Goal: Transaction & Acquisition: Purchase product/service

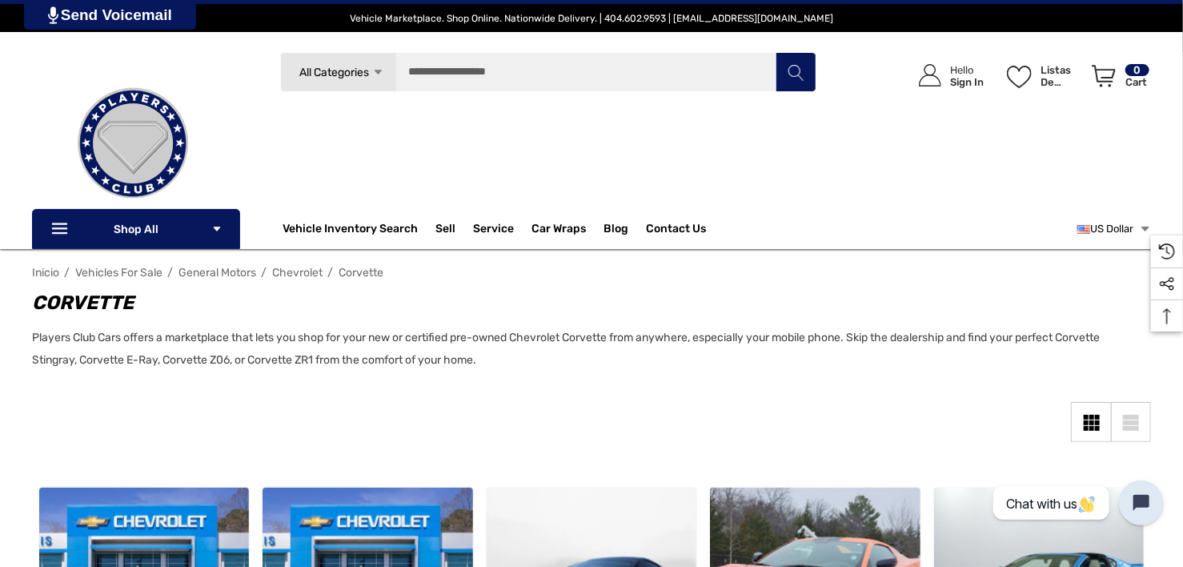
click at [1134, 227] on link "US Dollar" at bounding box center [1114, 229] width 74 height 32
click at [947, 202] on div "Icon User Account Icon User Account Hello Sign In Listas de deseos Listas de de…" at bounding box center [991, 137] width 320 height 171
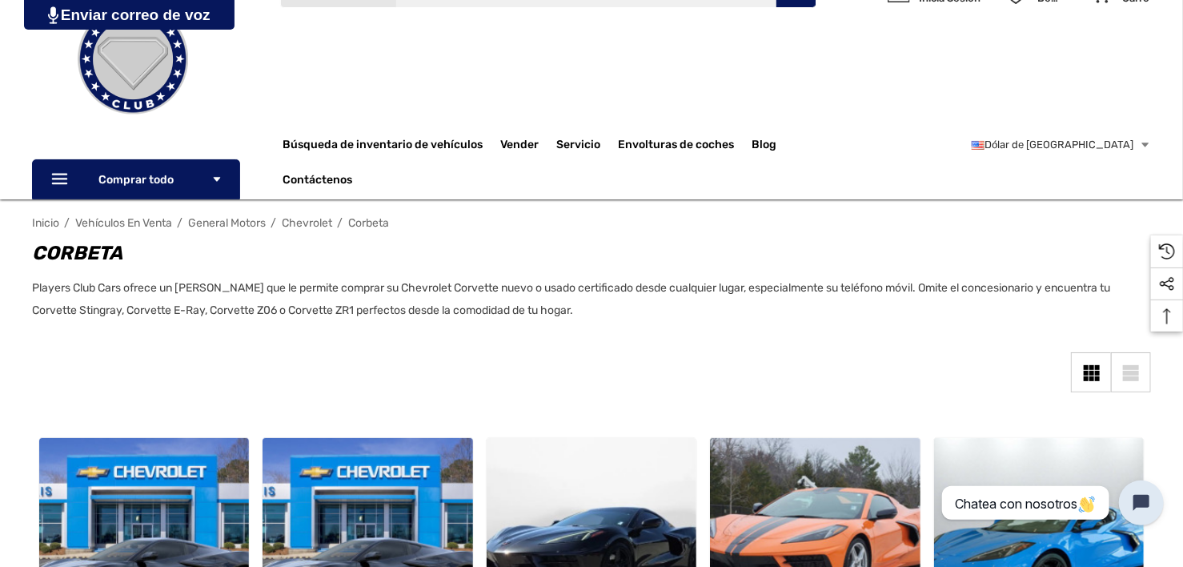
scroll to position [160, 0]
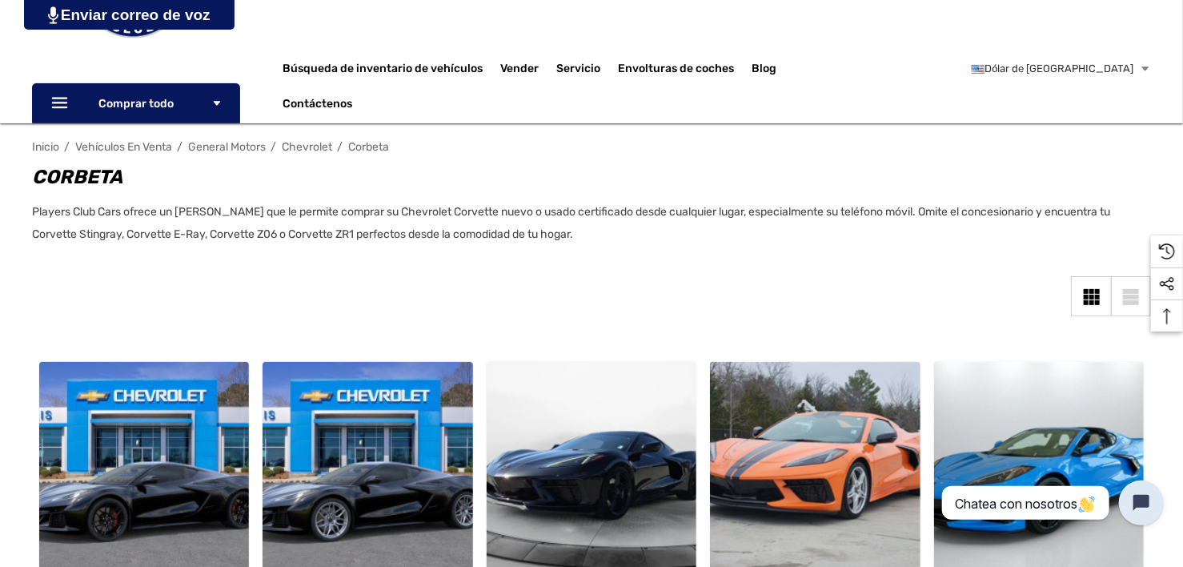
click at [887, 282] on div "Sidebar Cerrar Cerrar Categories Vehicles For Sale Electric Mercedes-Benz F8" at bounding box center [591, 314] width 1119 height 76
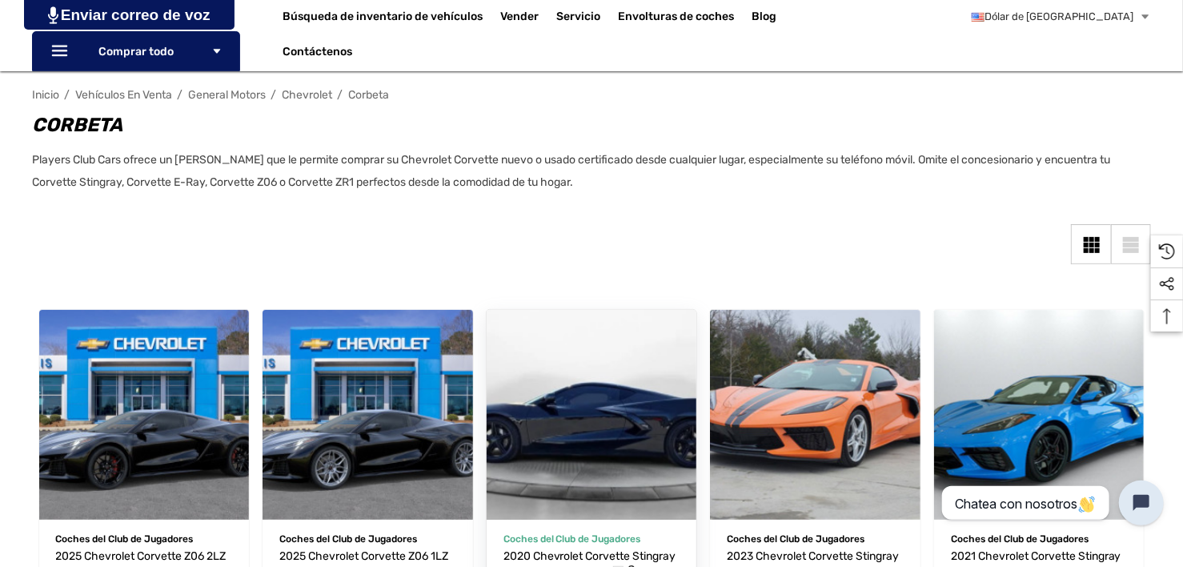
scroll to position [240, 0]
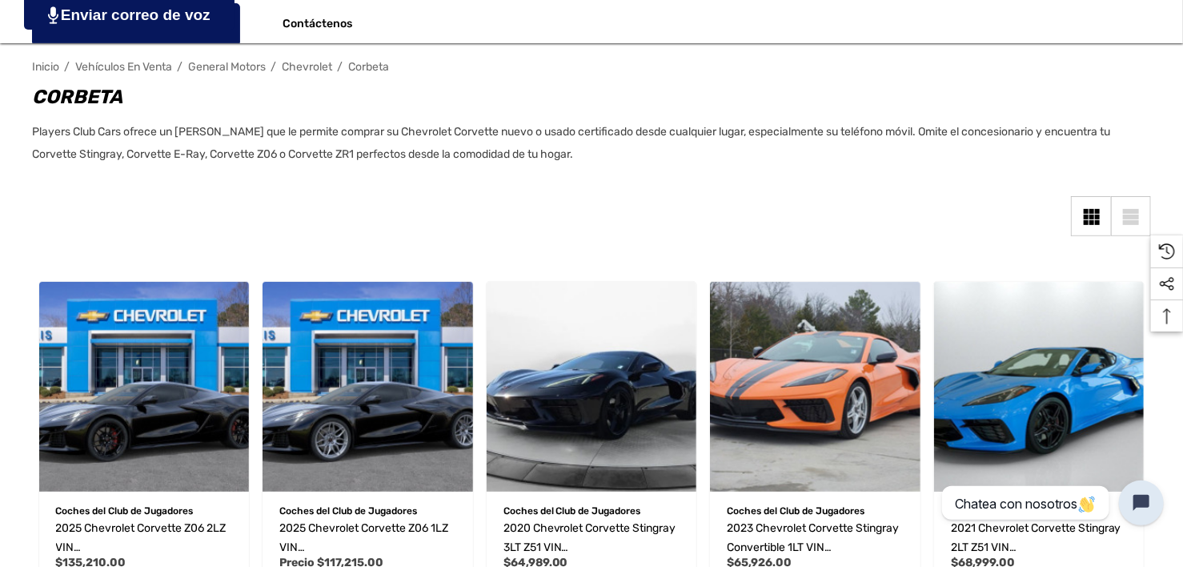
click at [1139, 216] on div "Vista de lista" at bounding box center [1131, 217] width 16 height 5
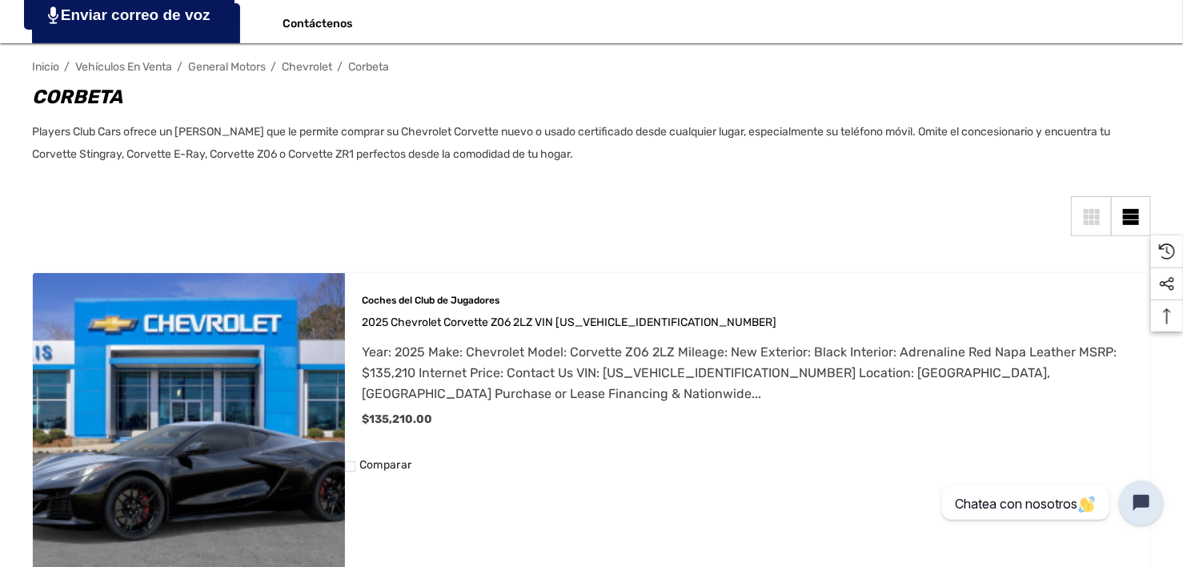
click at [1106, 222] on link "Vista de cuadrícula" at bounding box center [1091, 216] width 40 height 40
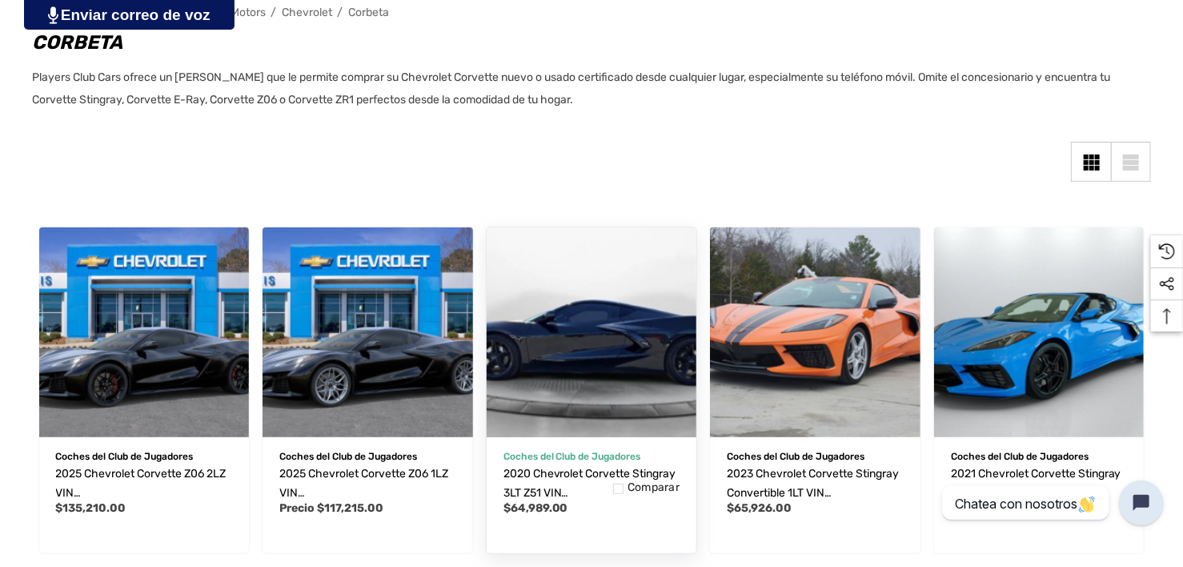
scroll to position [320, 0]
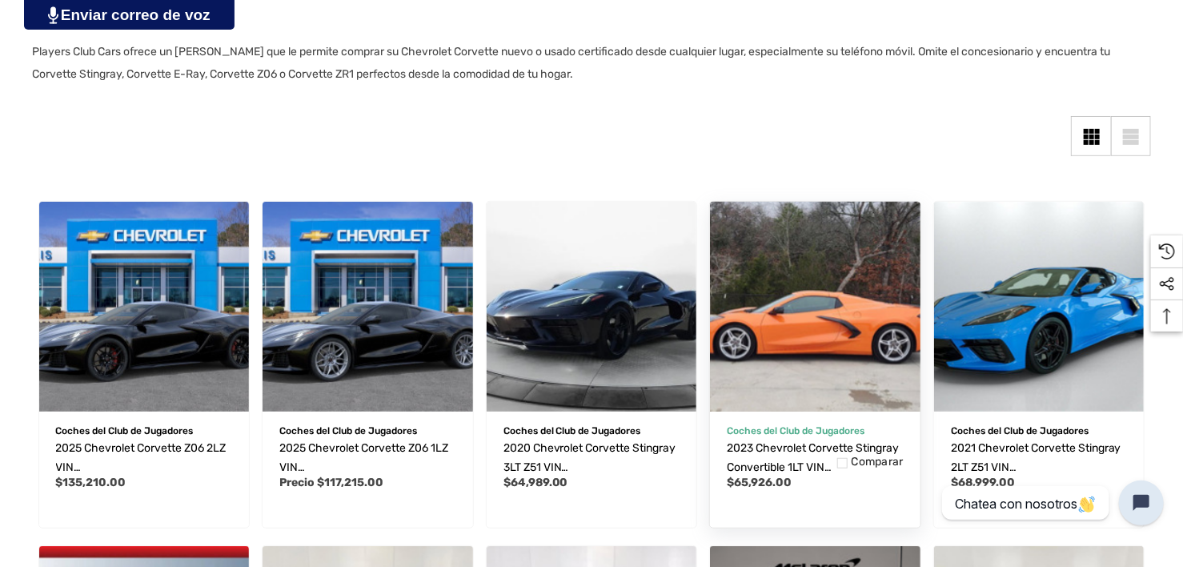
click at [888, 315] on img "2023 Chevrolet Corvette Stingray Convertible 1LT VIN 1G1YA3D4XP5140450,$65,926.…" at bounding box center [815, 305] width 231 height 231
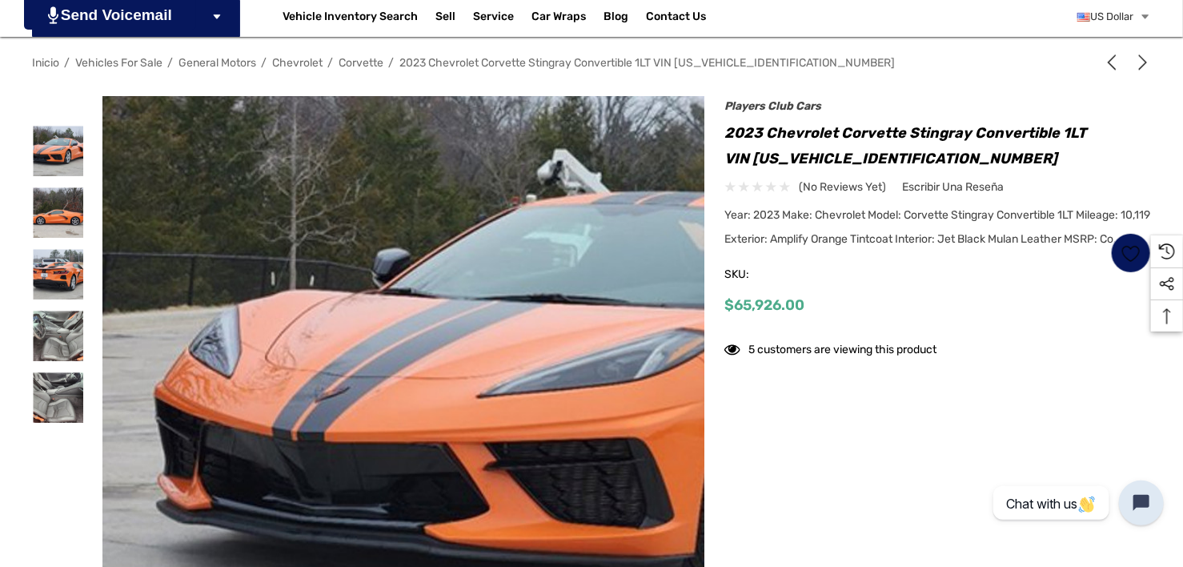
scroll to position [240, 0]
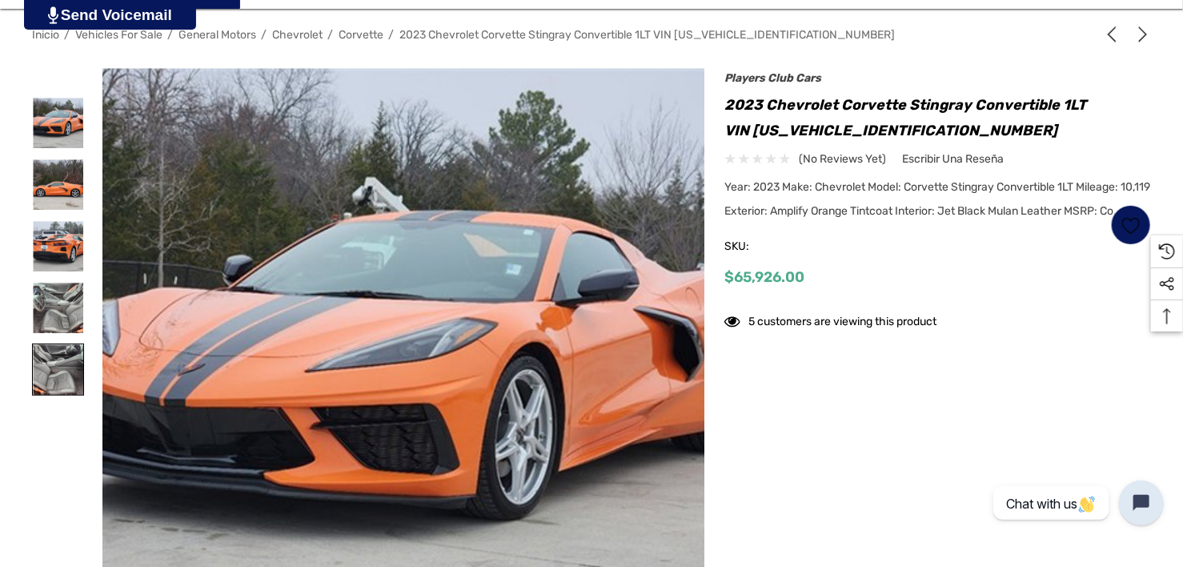
click at [53, 349] on img at bounding box center [58, 369] width 50 height 50
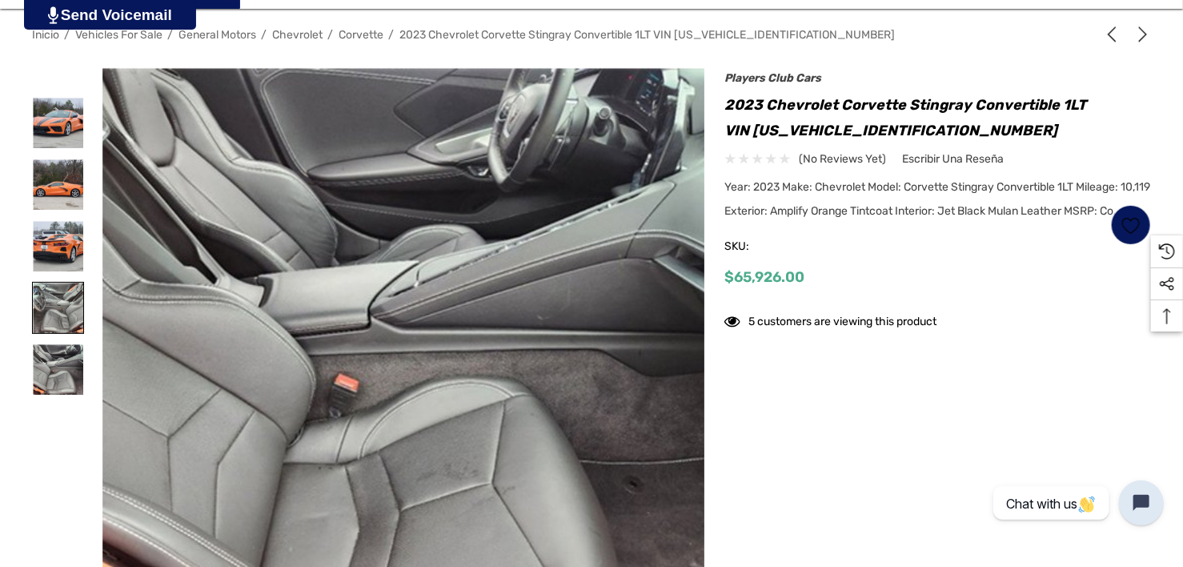
click at [63, 314] on img at bounding box center [58, 308] width 50 height 50
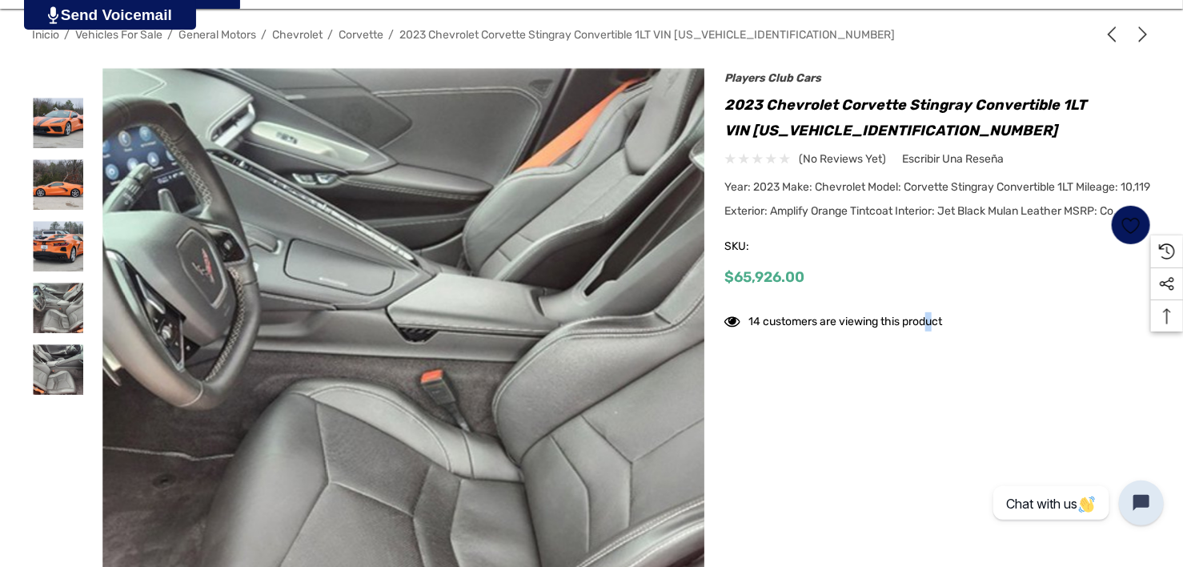
click at [935, 341] on div "14 customers are viewing this product" at bounding box center [937, 324] width 427 height 34
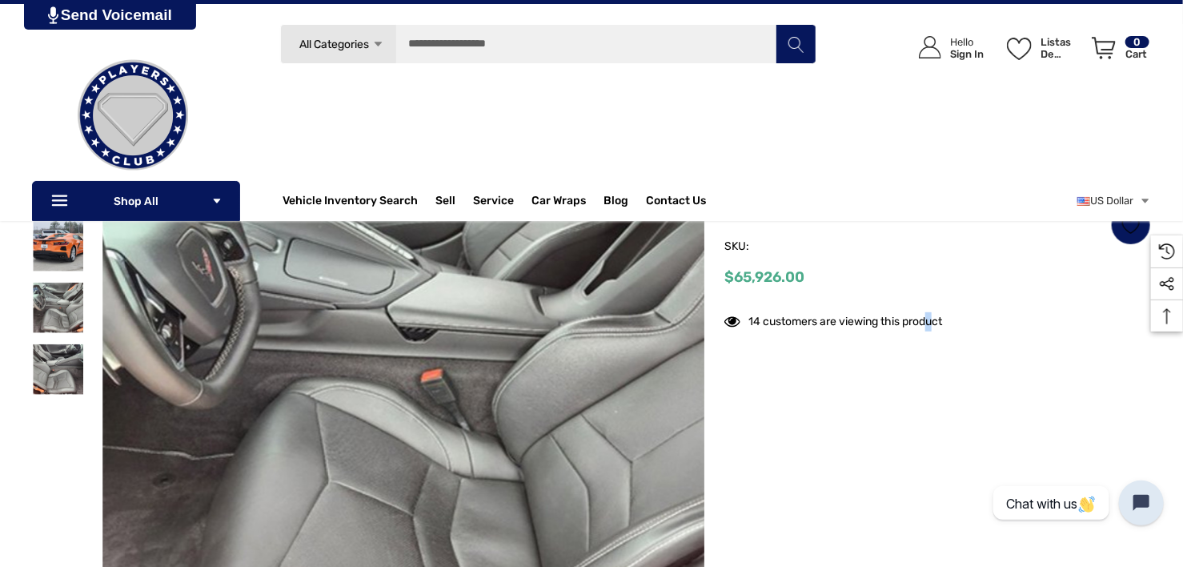
scroll to position [0, 0]
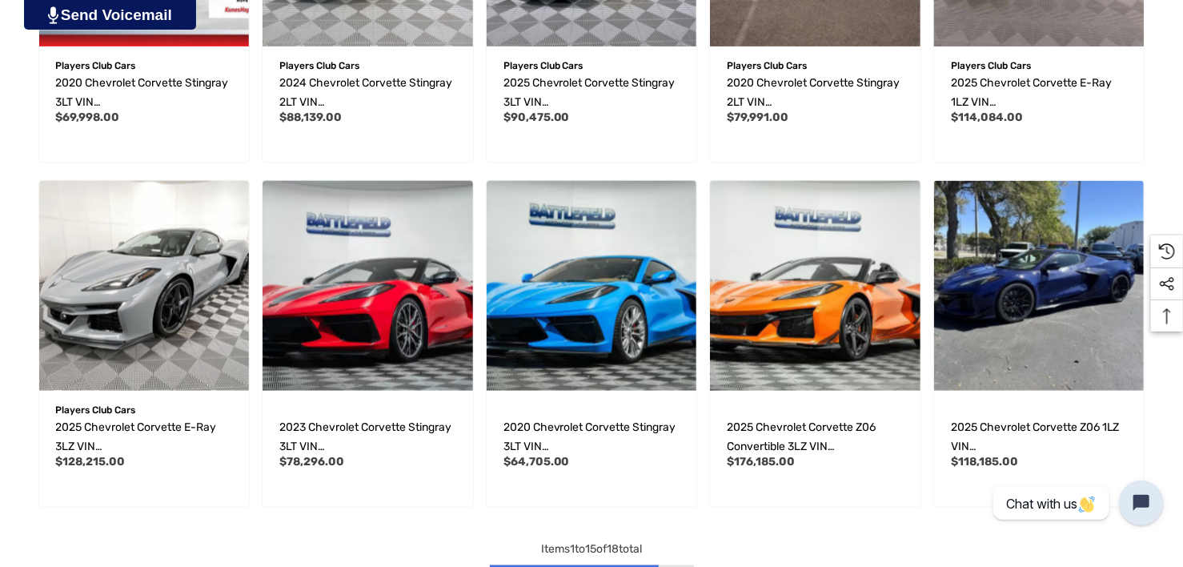
scroll to position [1121, 0]
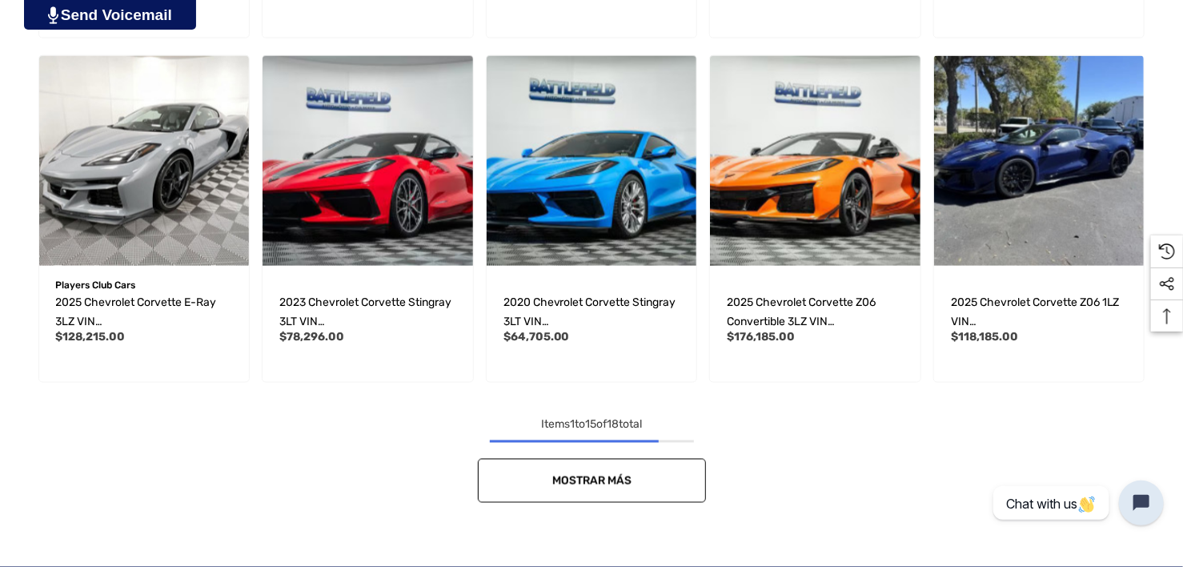
click at [618, 475] on span "Mostrar más" at bounding box center [591, 481] width 79 height 14
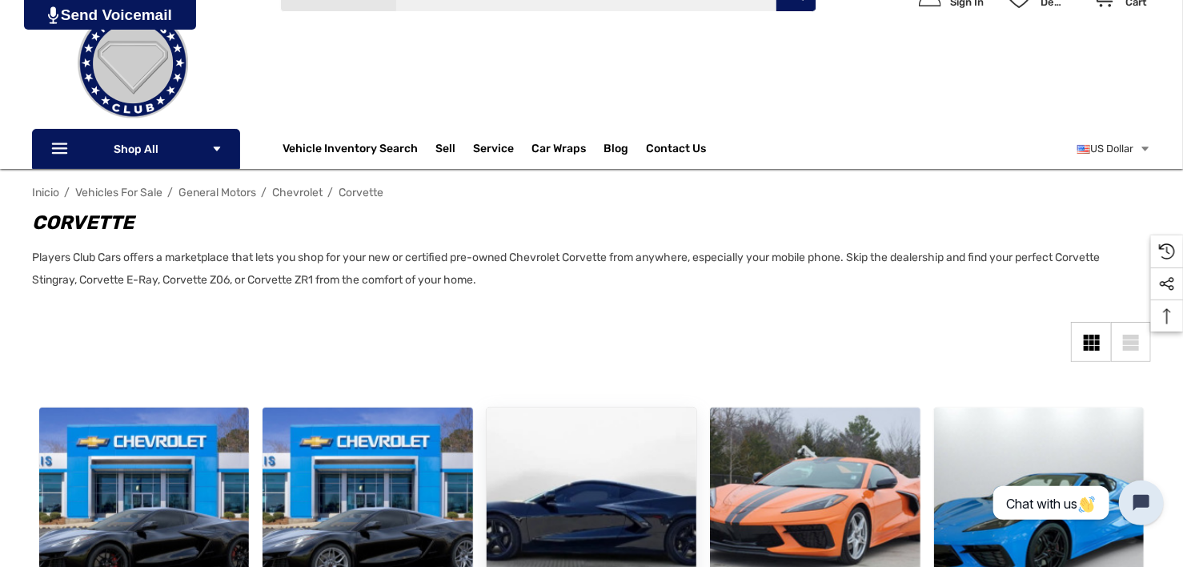
scroll to position [320, 0]
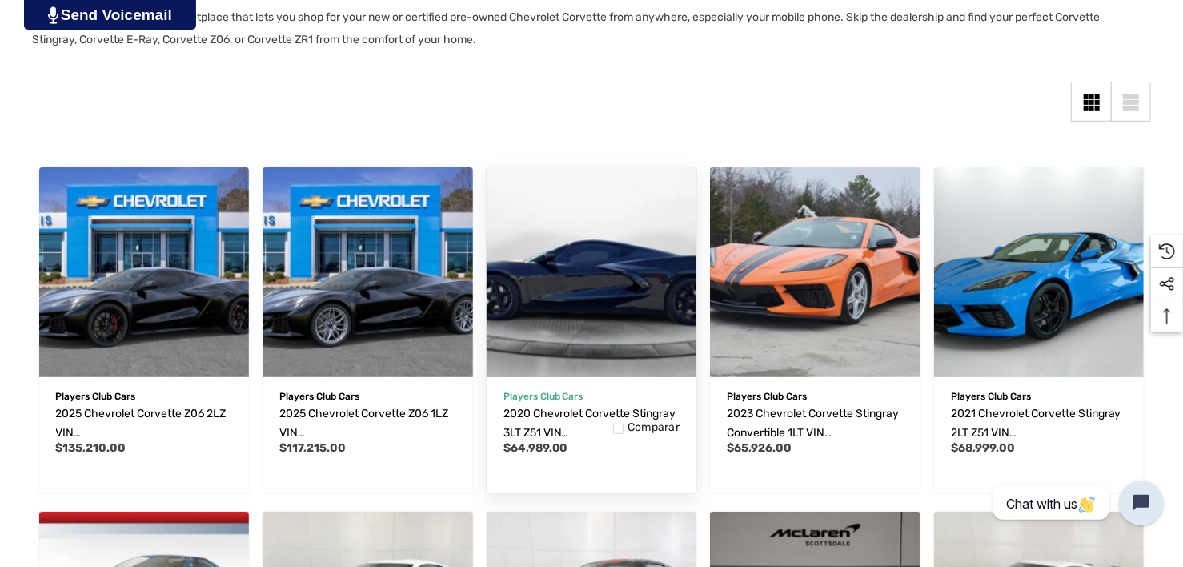
click at [666, 196] on img "2020 Chevrolet Corvette Stingray 3LT Z51 VIN 1G1Y82D4XL5106394,$64,989.00\a" at bounding box center [591, 271] width 231 height 231
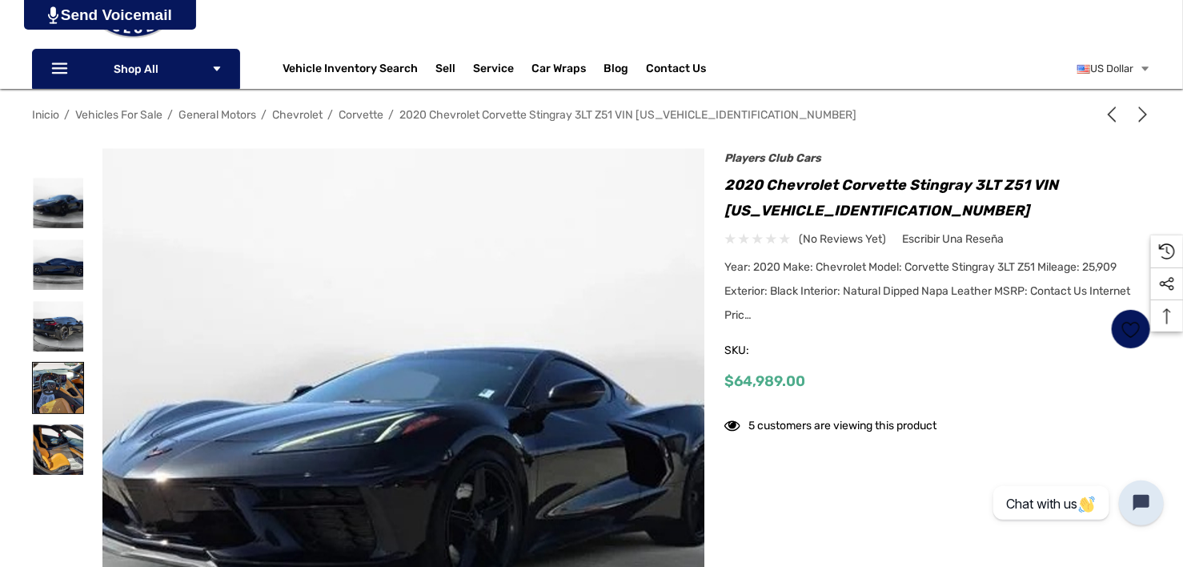
click at [53, 372] on img at bounding box center [58, 388] width 50 height 50
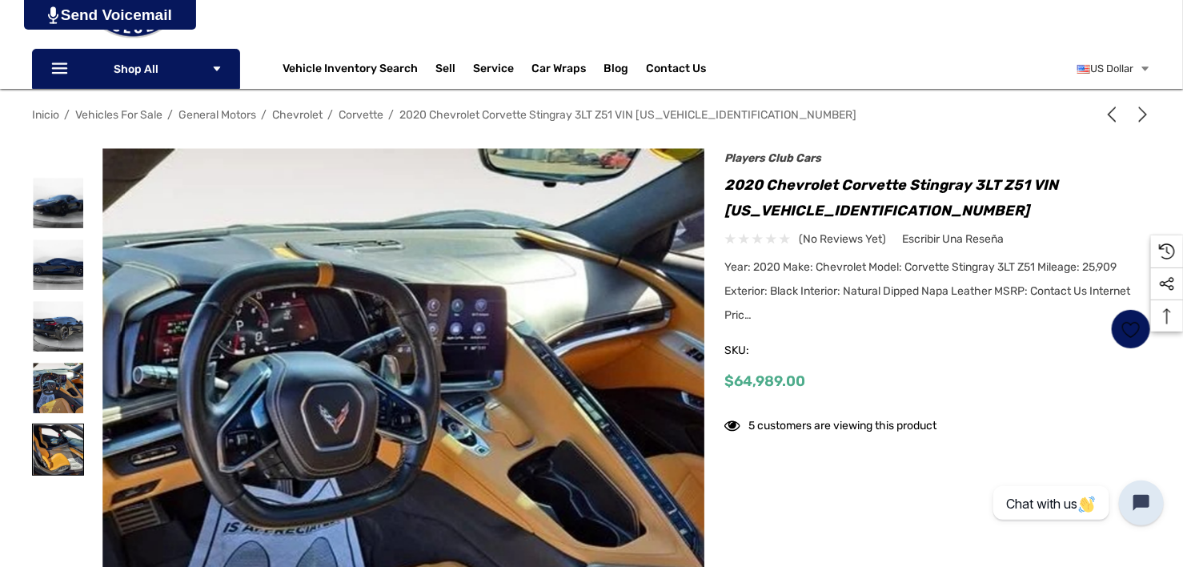
click at [50, 453] on img at bounding box center [58, 449] width 50 height 50
